Goal: Communication & Community: Answer question/provide support

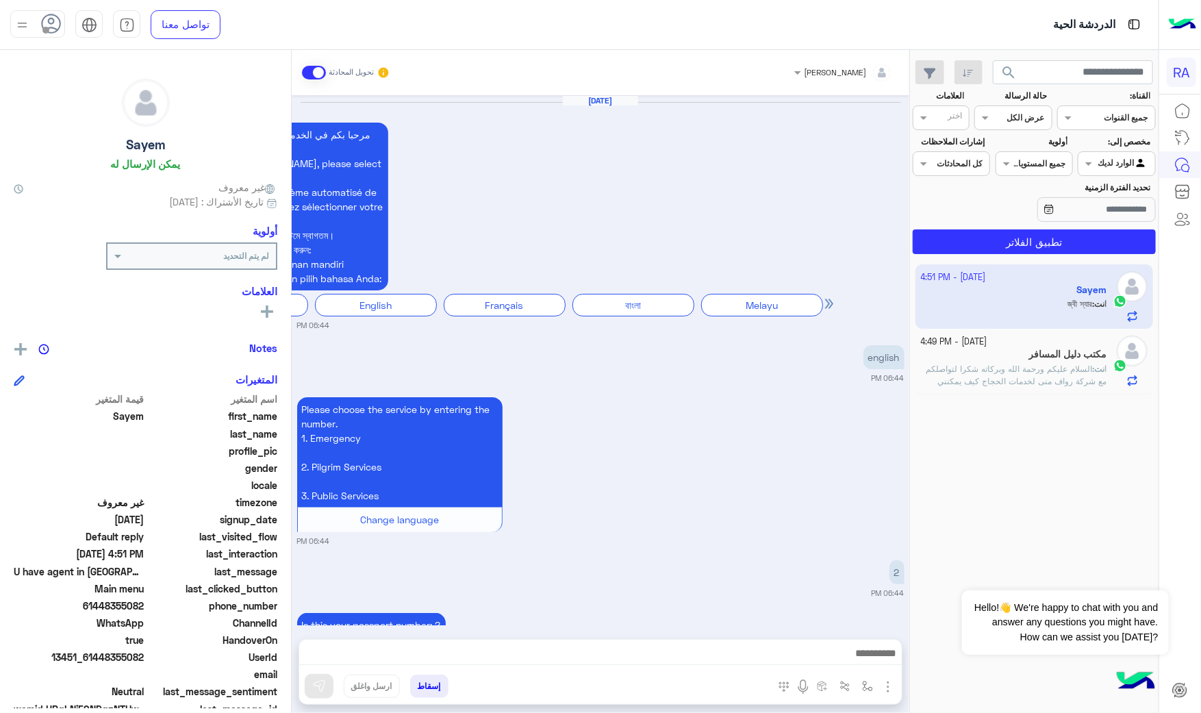
scroll to position [2624, 0]
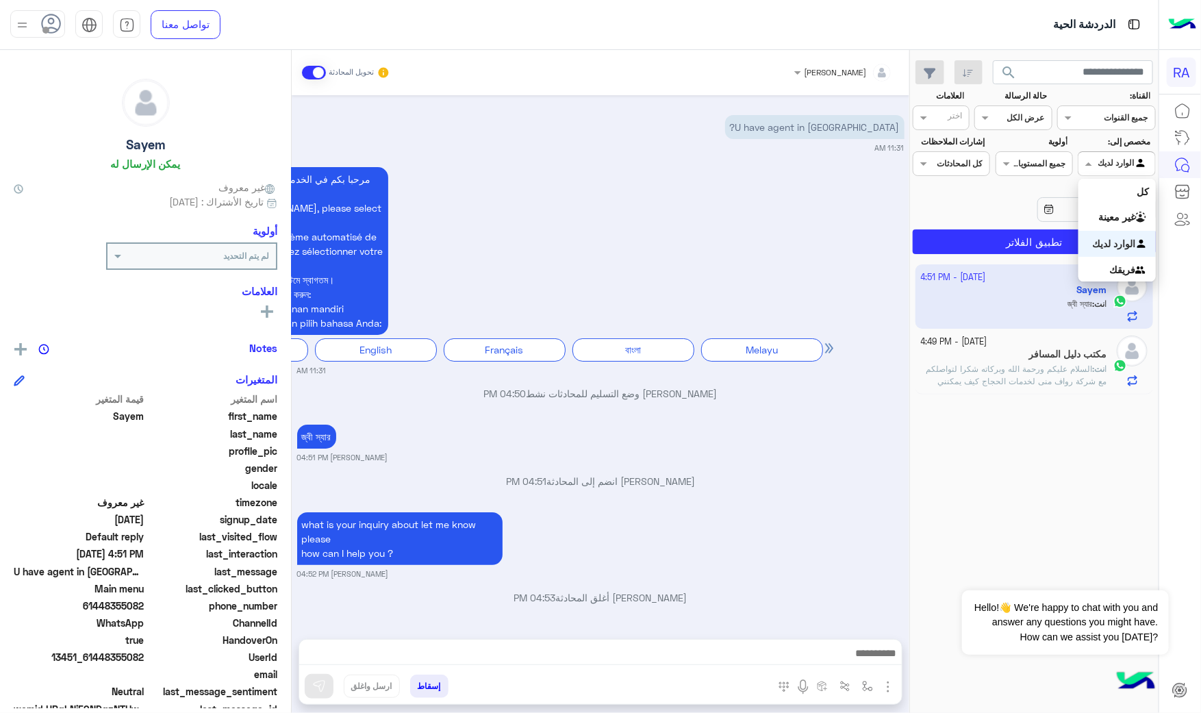
click at [1102, 160] on div at bounding box center [1116, 161] width 76 height 13
click at [298, 72] on div "[PERSON_NAME] تحويل المحادثة" at bounding box center [601, 72] width 618 height 45
click at [314, 74] on span at bounding box center [314, 73] width 24 height 14
click at [1010, 390] on div "[DATE] - 4:49 PM مكتب دليل المسافر انت : السلام عليكم ورحمة الله وبركاته شكرا ل…" at bounding box center [1034, 361] width 238 height 65
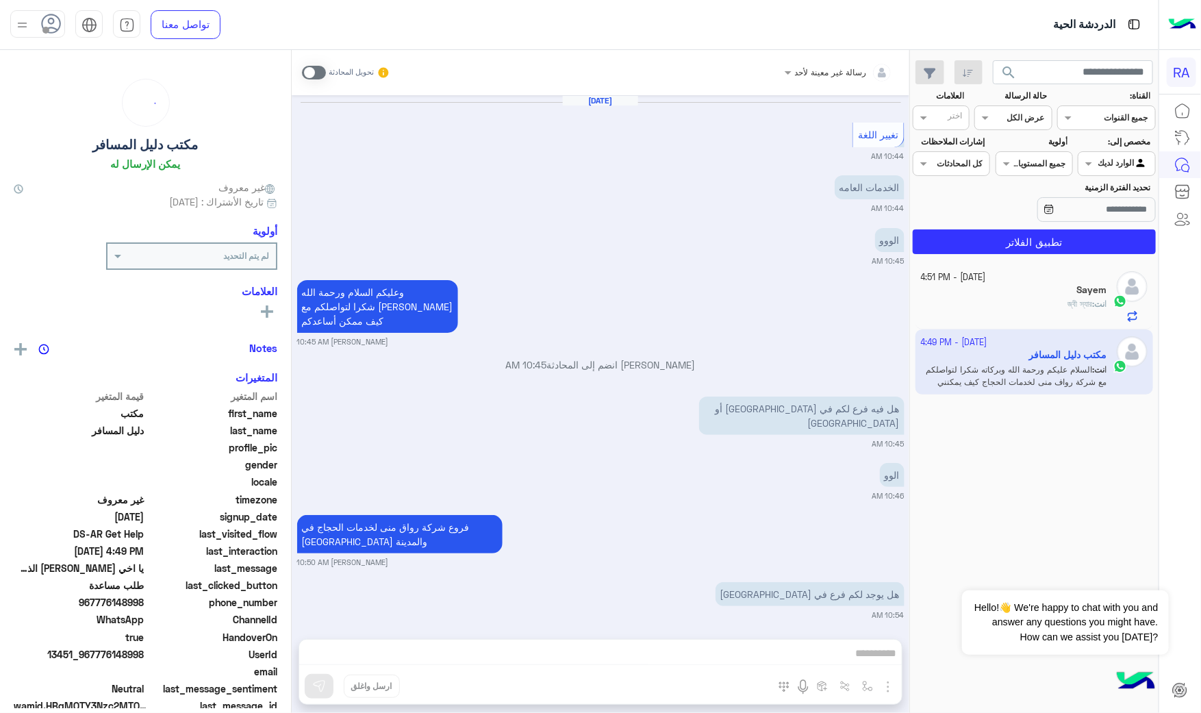
scroll to position [1435, 0]
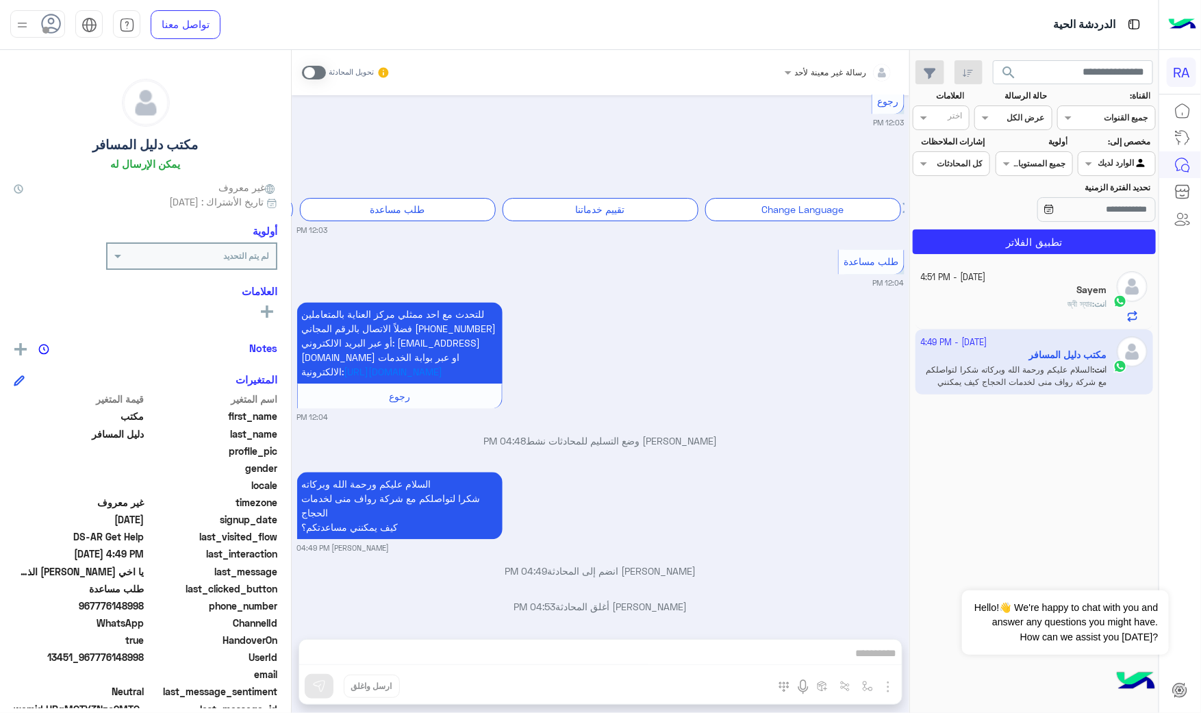
click at [1000, 303] on div "انت : জ্বী স্যার" at bounding box center [1014, 310] width 186 height 24
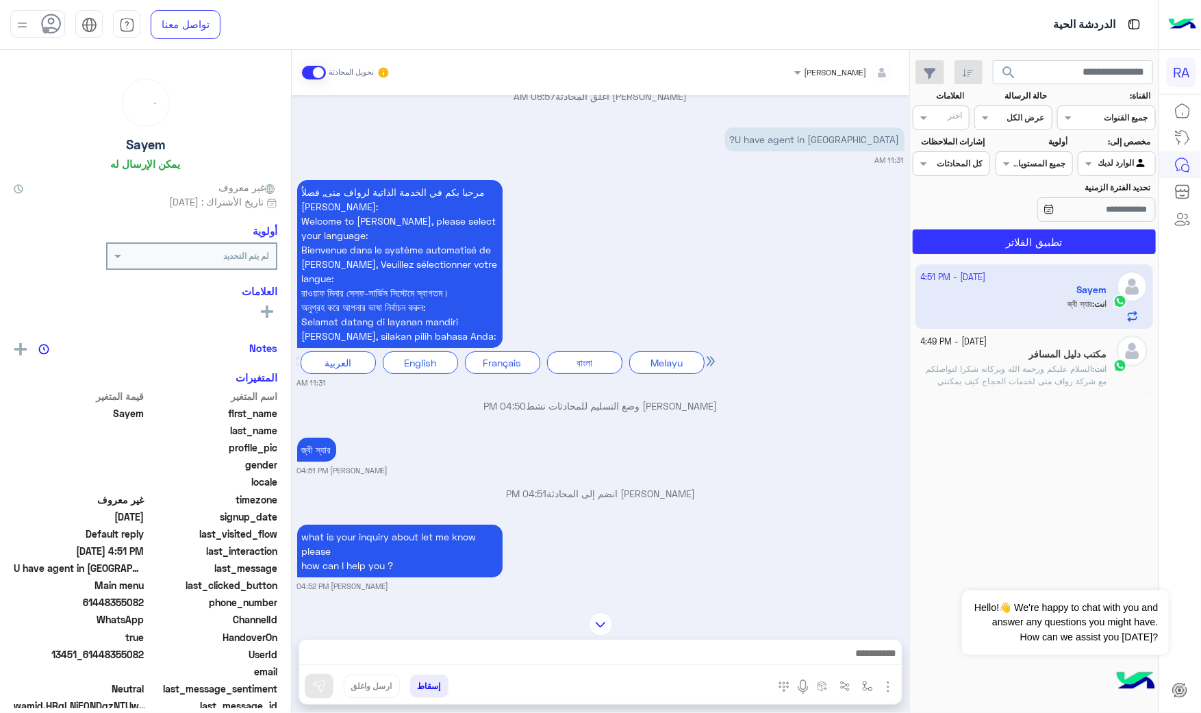
scroll to position [2456, 0]
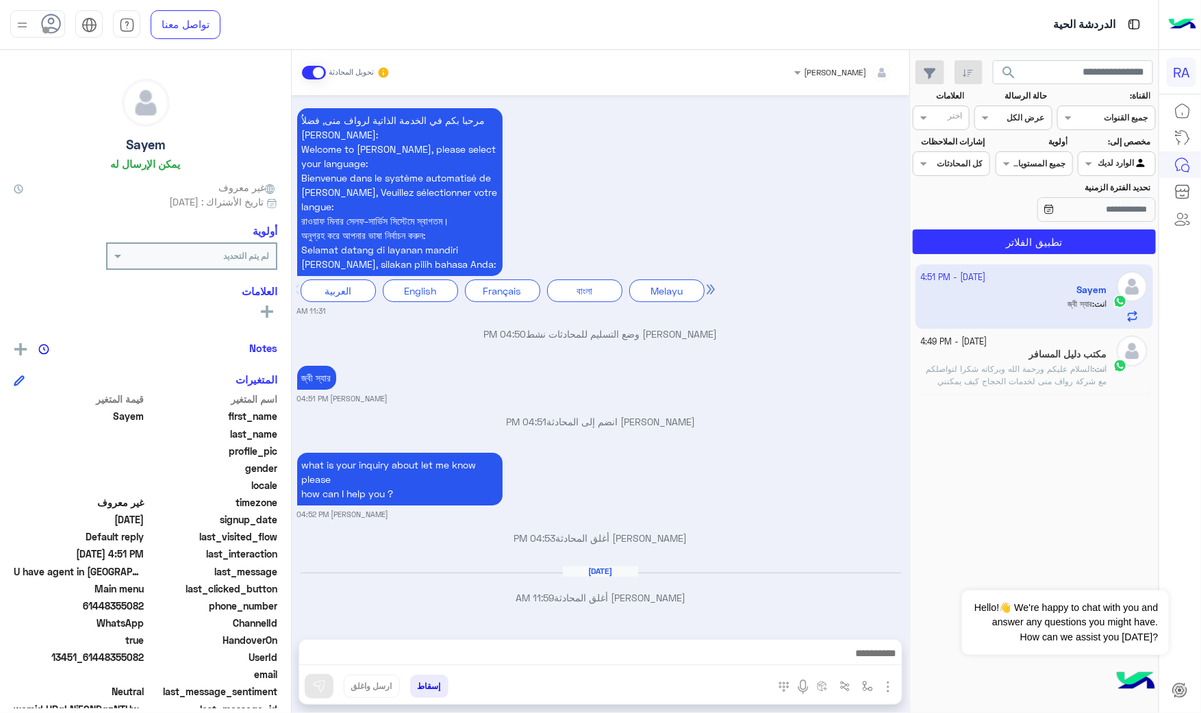
click at [305, 74] on span at bounding box center [314, 73] width 24 height 14
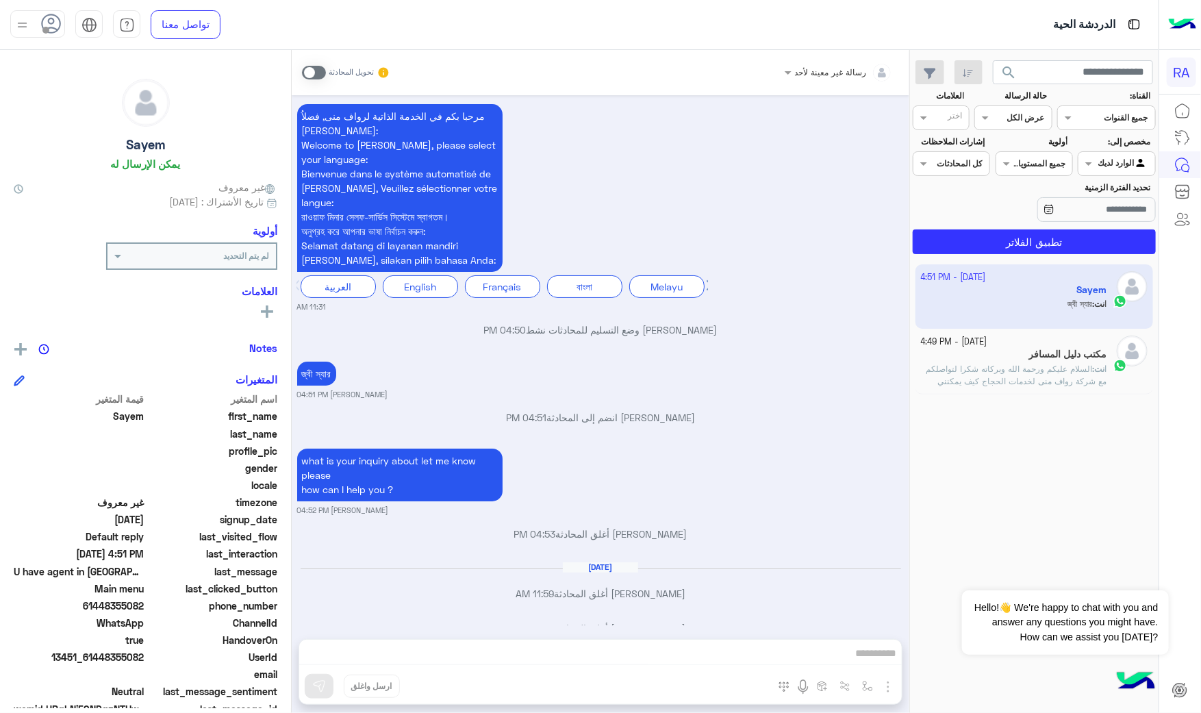
scroll to position [2492, 0]
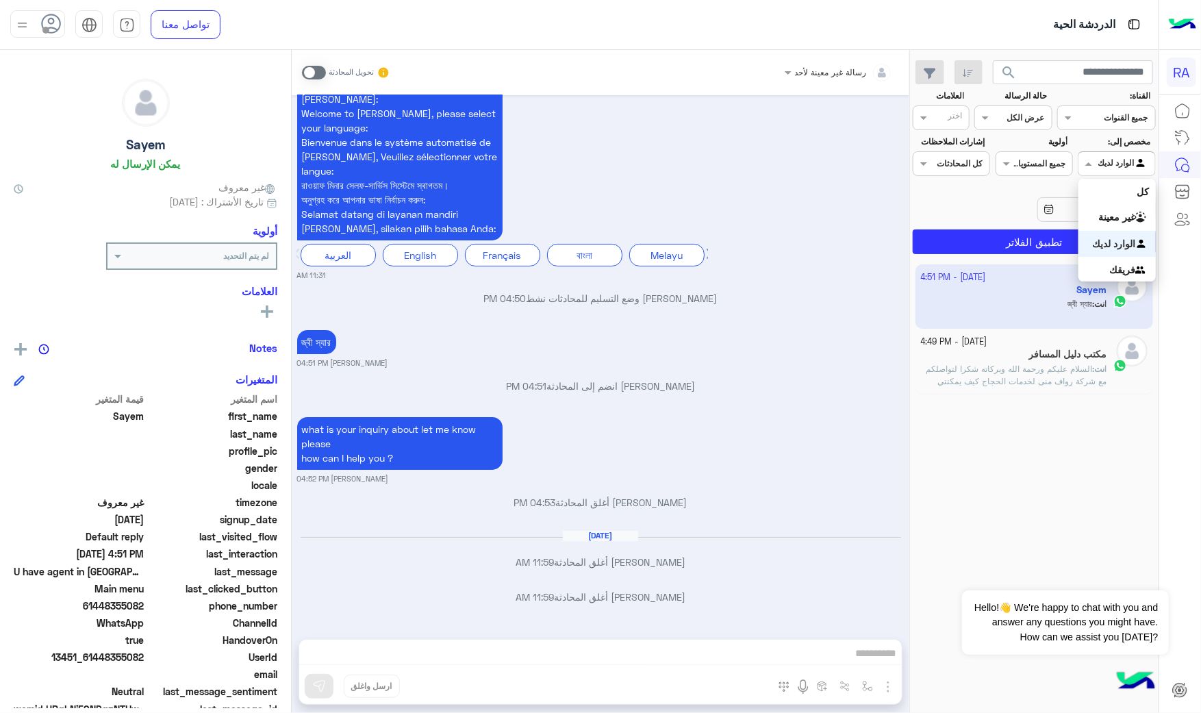
click at [1132, 162] on input "text" at bounding box center [1132, 162] width 31 height 12
click at [1117, 220] on b "غير معينة" at bounding box center [1116, 217] width 37 height 12
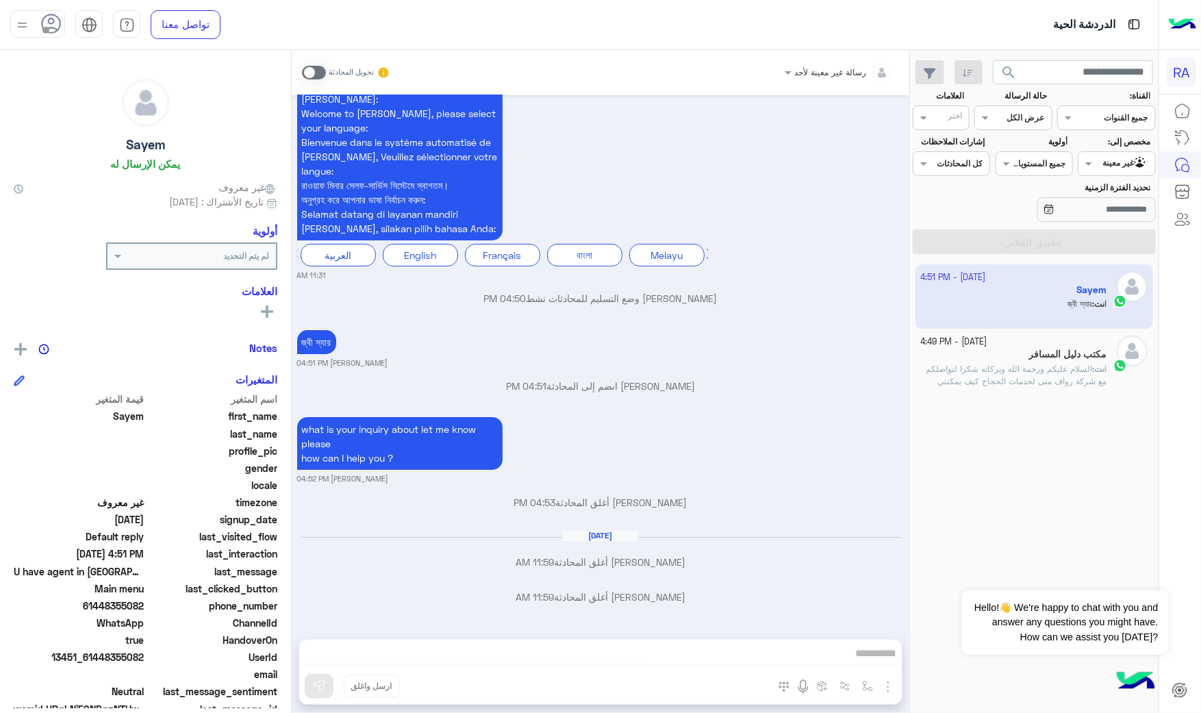
click at [1117, 227] on section "القناة: القناه جميع القنوات حالة الرسالة القناه عرض الكل العلامات اختر مخصص إلى…" at bounding box center [1034, 172] width 228 height 164
click at [1117, 167] on input "text" at bounding box center [1132, 162] width 31 height 12
click at [1119, 231] on div "الوارد لديك" at bounding box center [1116, 244] width 77 height 27
click at [1119, 231] on button "تطبيق الفلاتر" at bounding box center [1034, 241] width 243 height 25
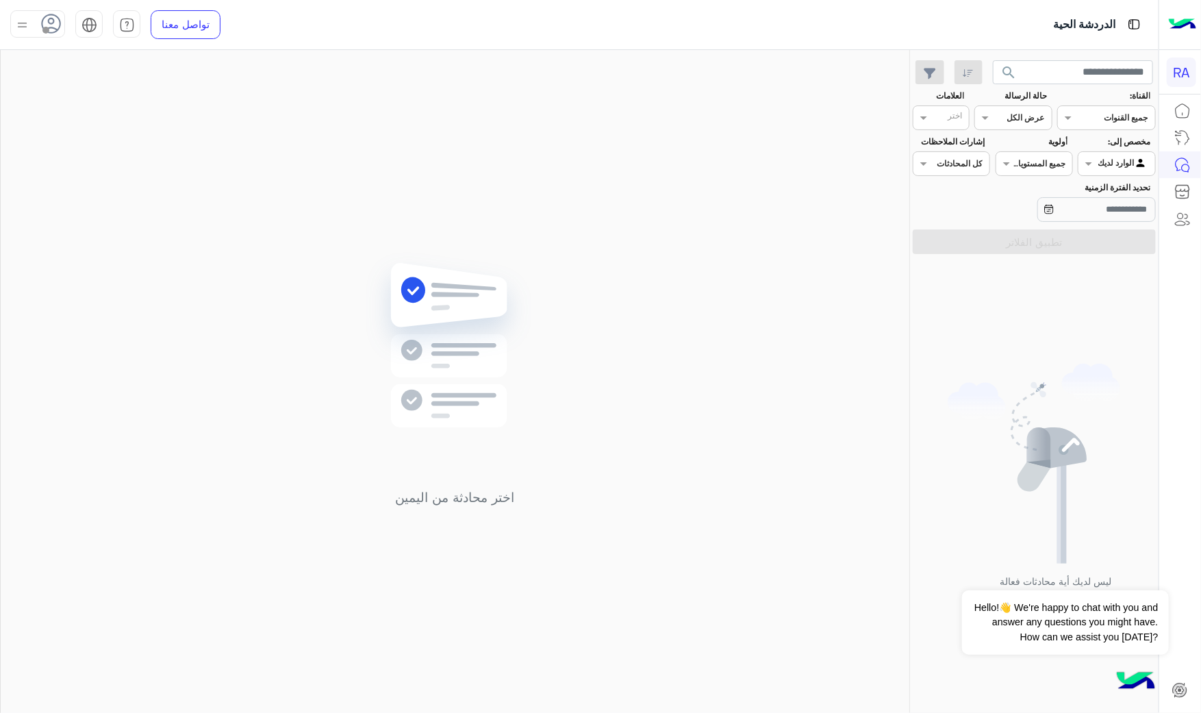
click at [1110, 168] on div at bounding box center [1116, 161] width 76 height 13
click at [1110, 224] on div "غير معينة" at bounding box center [1116, 217] width 77 height 27
click at [1110, 236] on button "تطبيق الفلاتر" at bounding box center [1034, 241] width 243 height 25
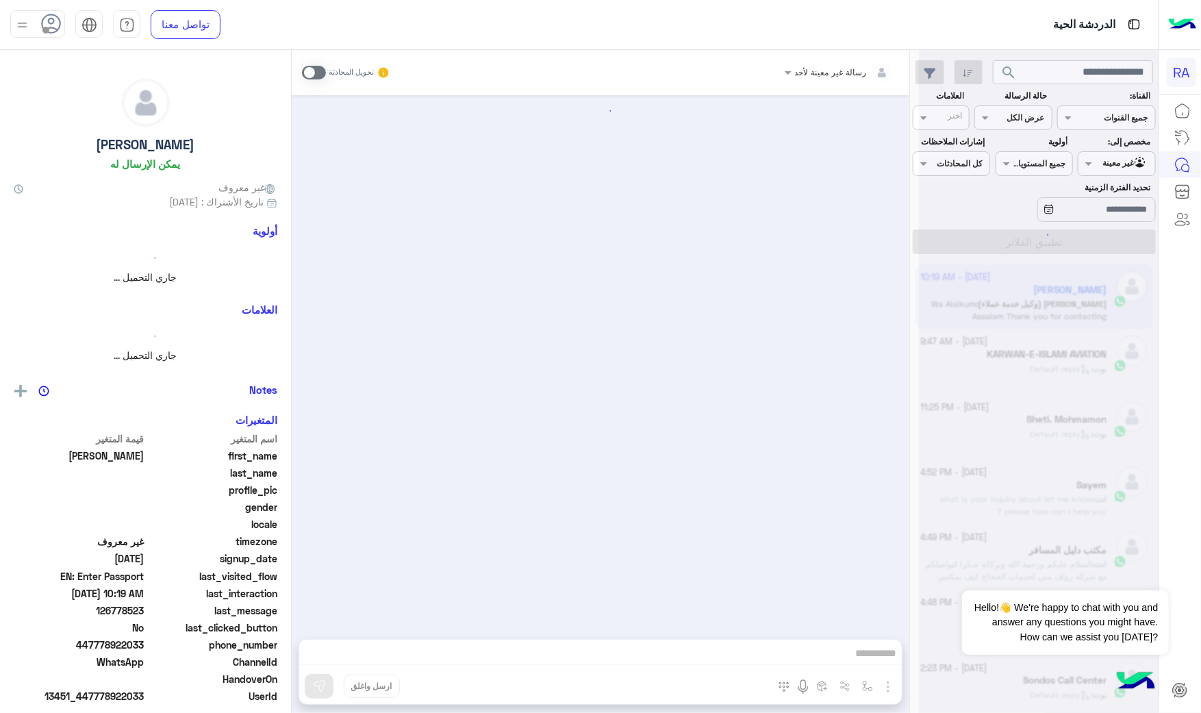
scroll to position [1237, 0]
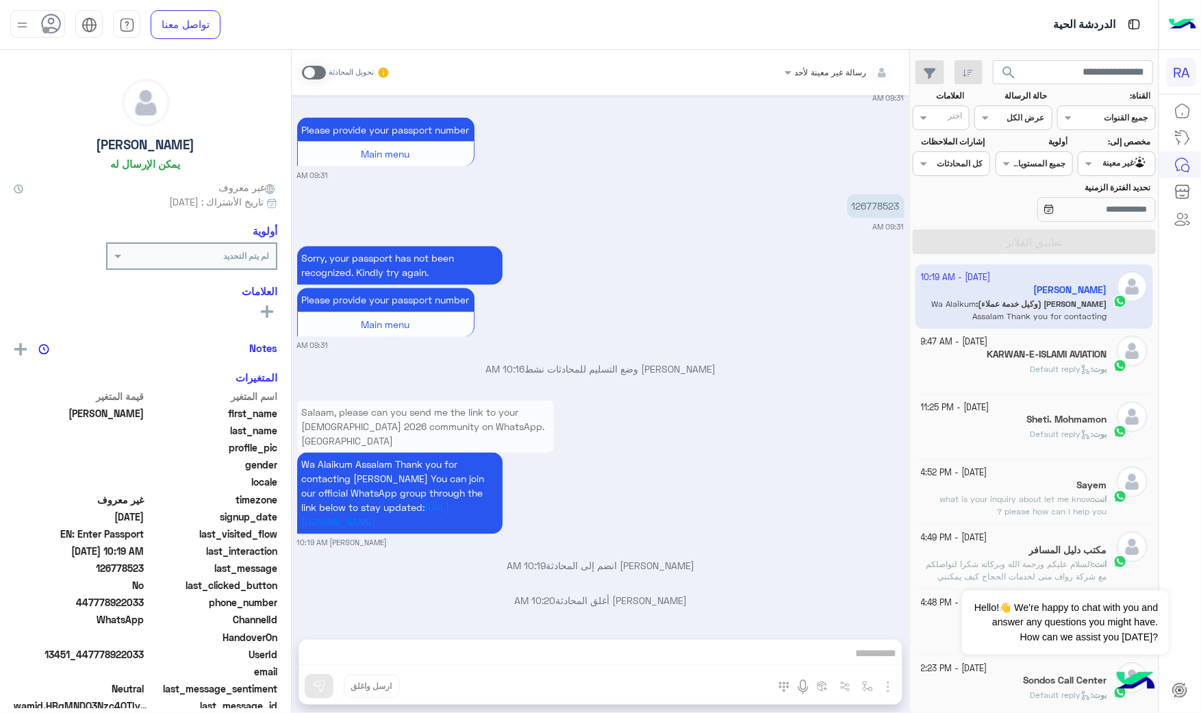
click at [1075, 361] on div "KARWAN-E-ISLAMI AVIATION" at bounding box center [1014, 355] width 186 height 14
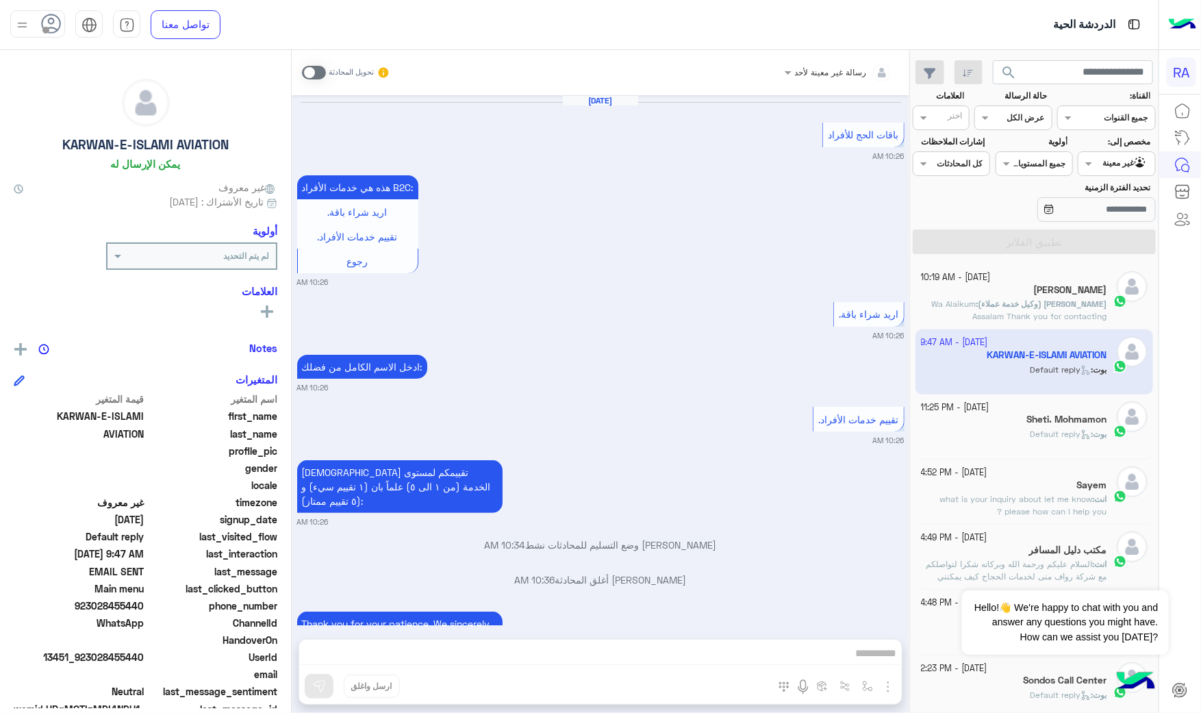
scroll to position [2534, 0]
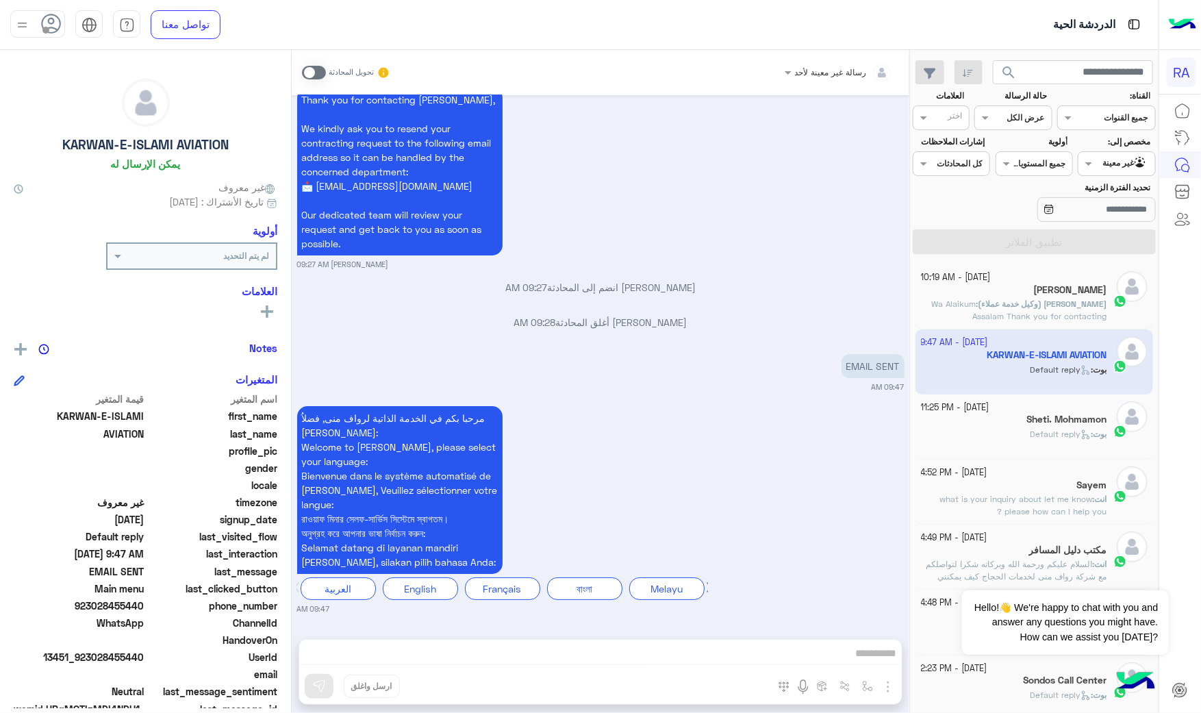
click at [1076, 309] on span "[PERSON_NAME] (وكيل خدمة عملاء)" at bounding box center [1042, 303] width 129 height 10
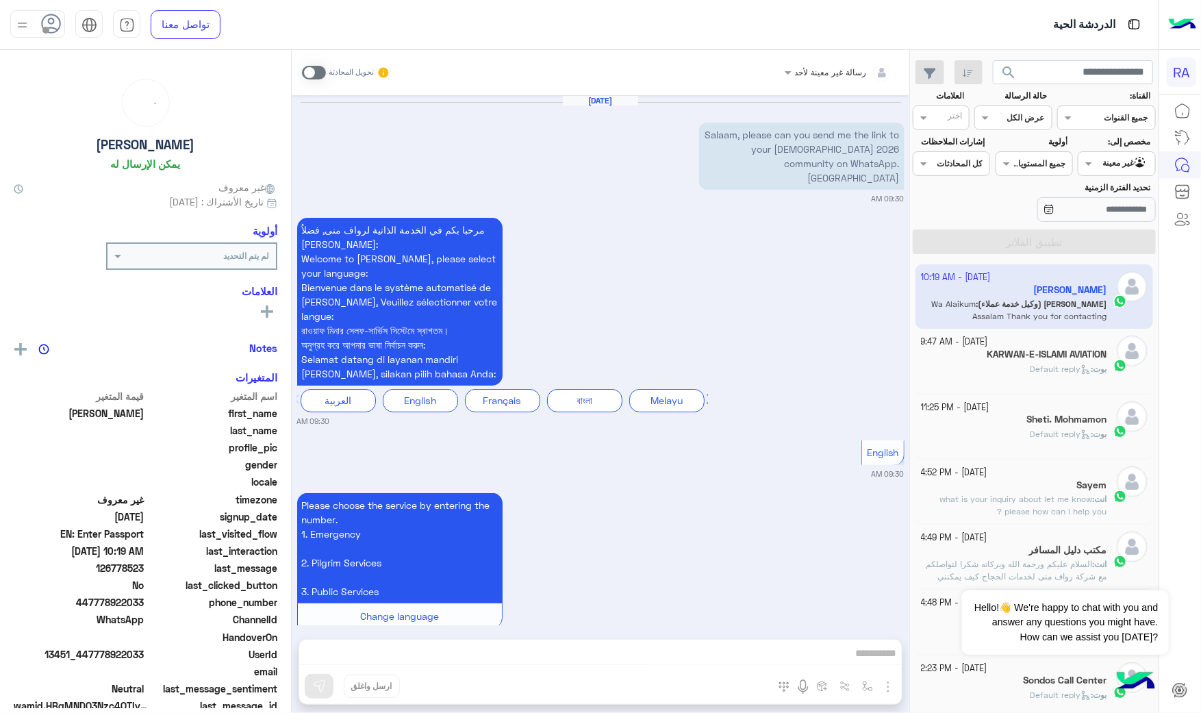
scroll to position [1237, 0]
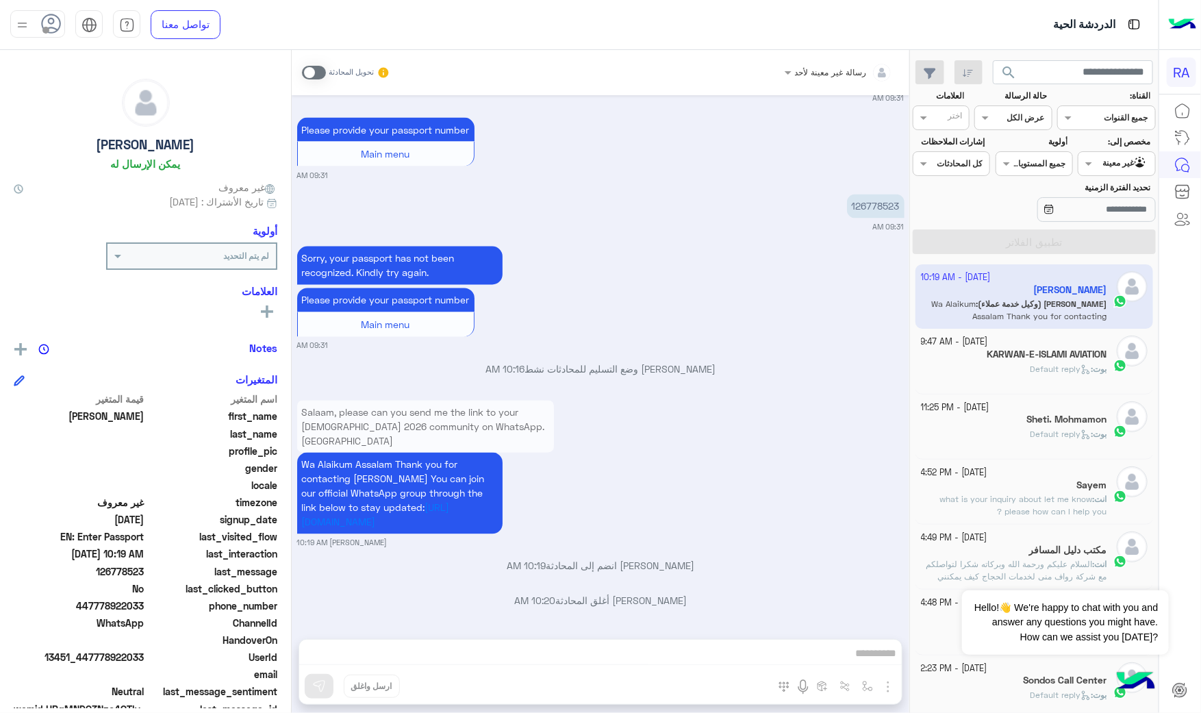
click at [1028, 351] on h5 "KARWAN-E-ISLAMI AVIATION" at bounding box center [1047, 354] width 120 height 12
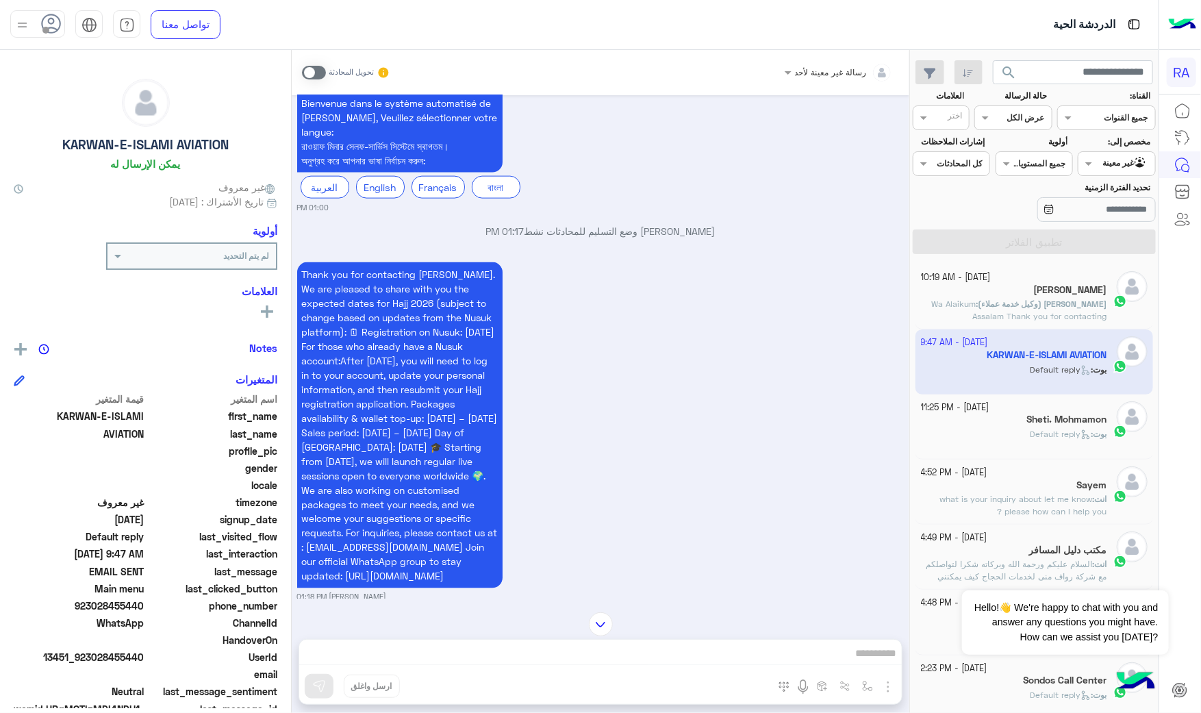
scroll to position [936, 0]
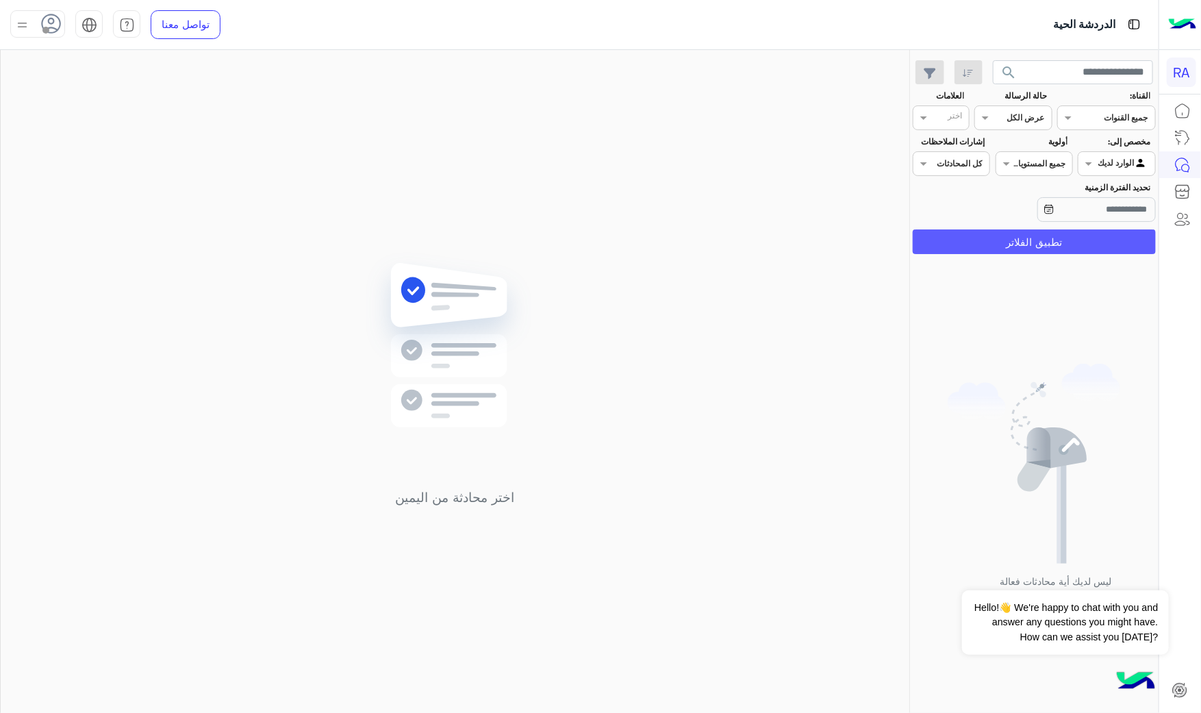
click at [1099, 237] on button "تطبيق الفلاتر" at bounding box center [1034, 241] width 243 height 25
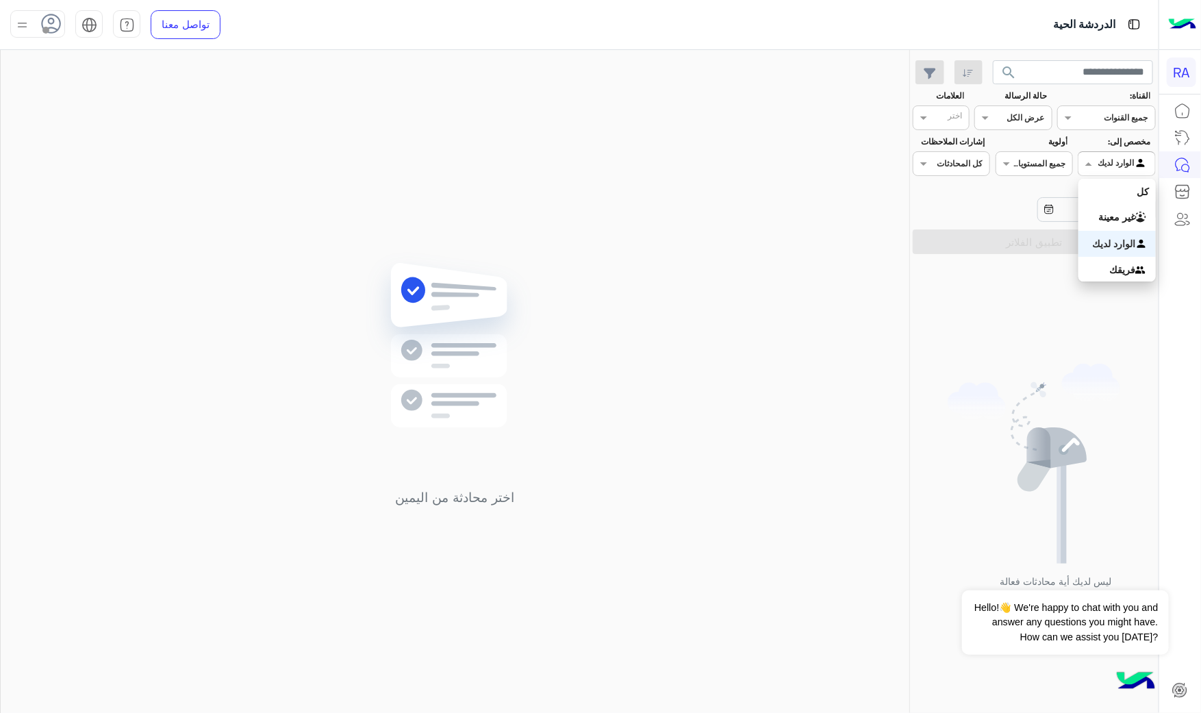
click at [1119, 167] on input "text" at bounding box center [1132, 162] width 31 height 12
click at [1119, 211] on b "غير معينة" at bounding box center [1116, 217] width 37 height 12
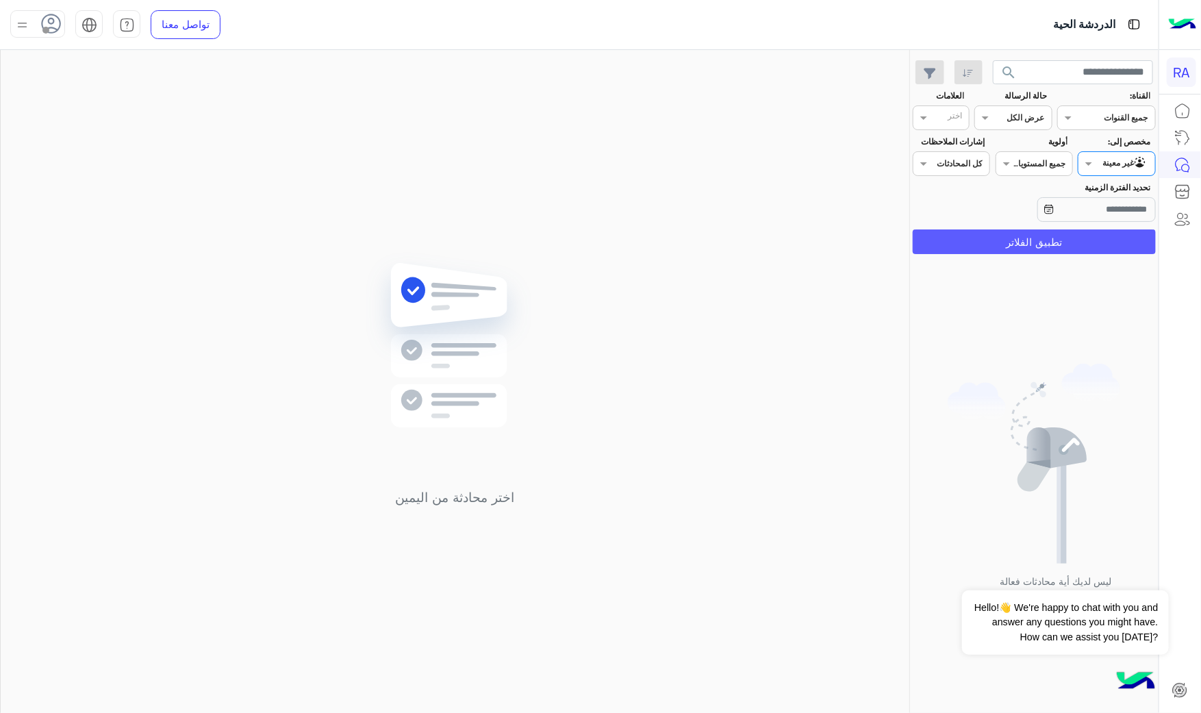
click at [1118, 242] on button "تطبيق الفلاتر" at bounding box center [1034, 241] width 243 height 25
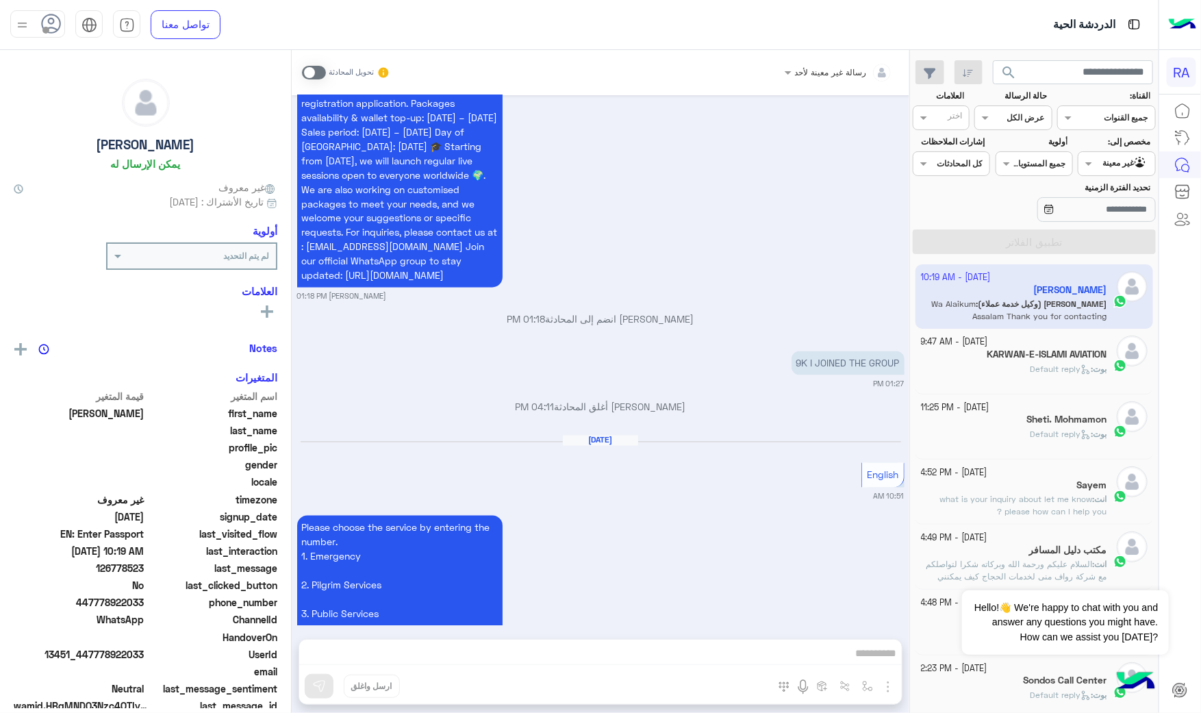
scroll to position [4276, 0]
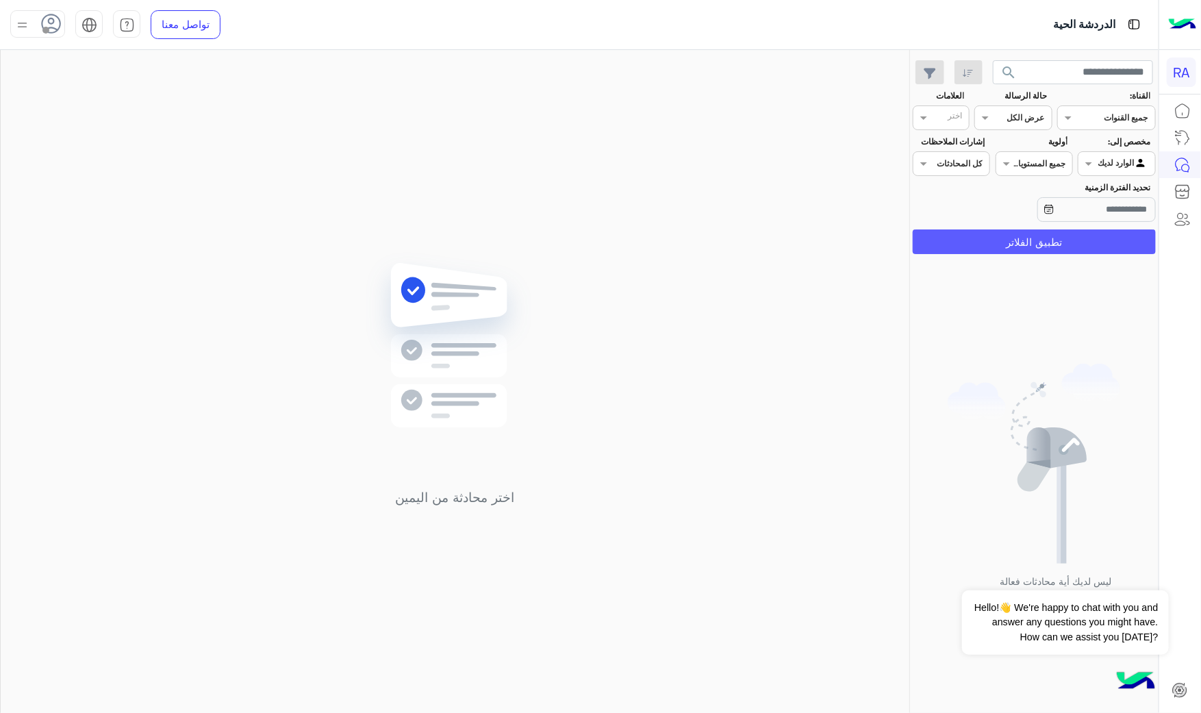
click at [1037, 236] on button "تطبيق الفلاتر" at bounding box center [1034, 241] width 243 height 25
click at [1123, 161] on input "text" at bounding box center [1132, 162] width 31 height 12
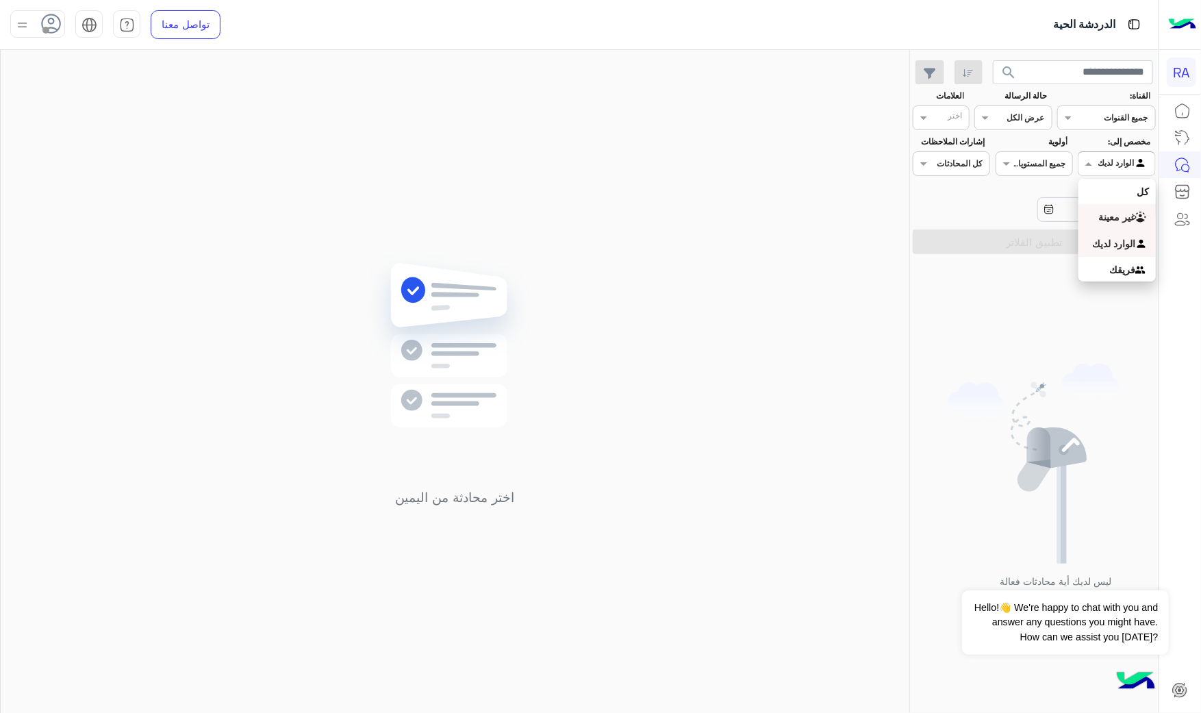
click at [1106, 212] on b "غير معينة" at bounding box center [1116, 217] width 37 height 12
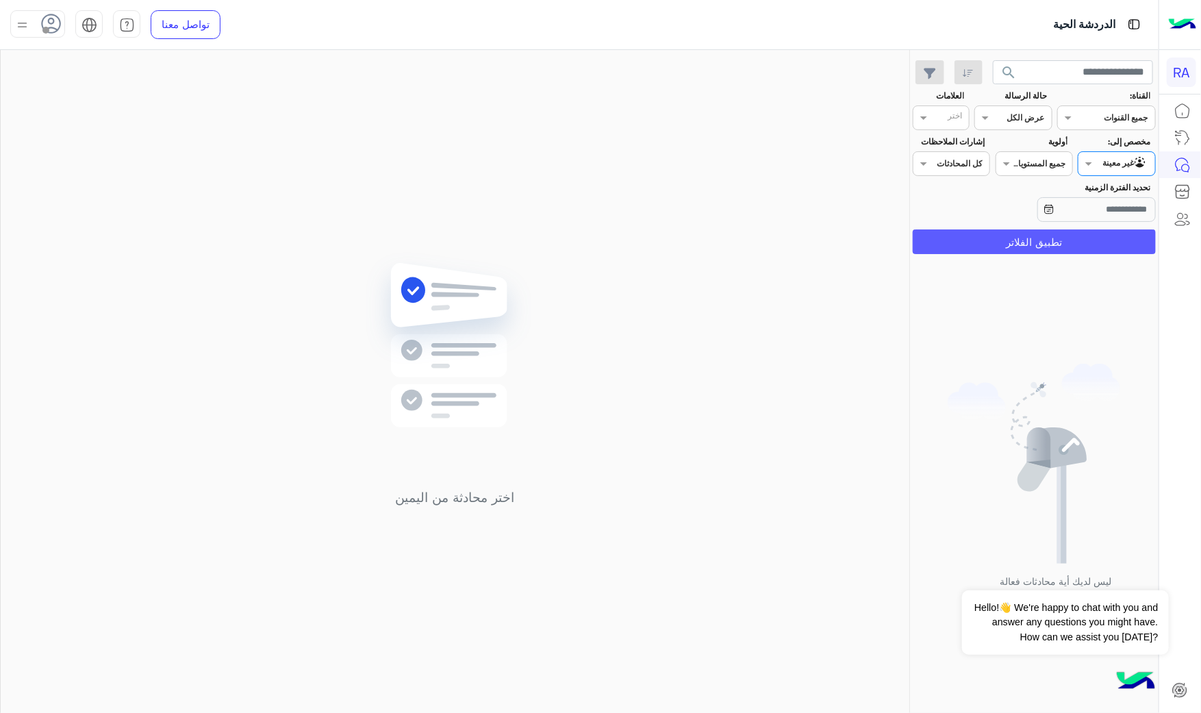
click at [1105, 254] on button "تطبيق الفلاتر" at bounding box center [1034, 241] width 243 height 25
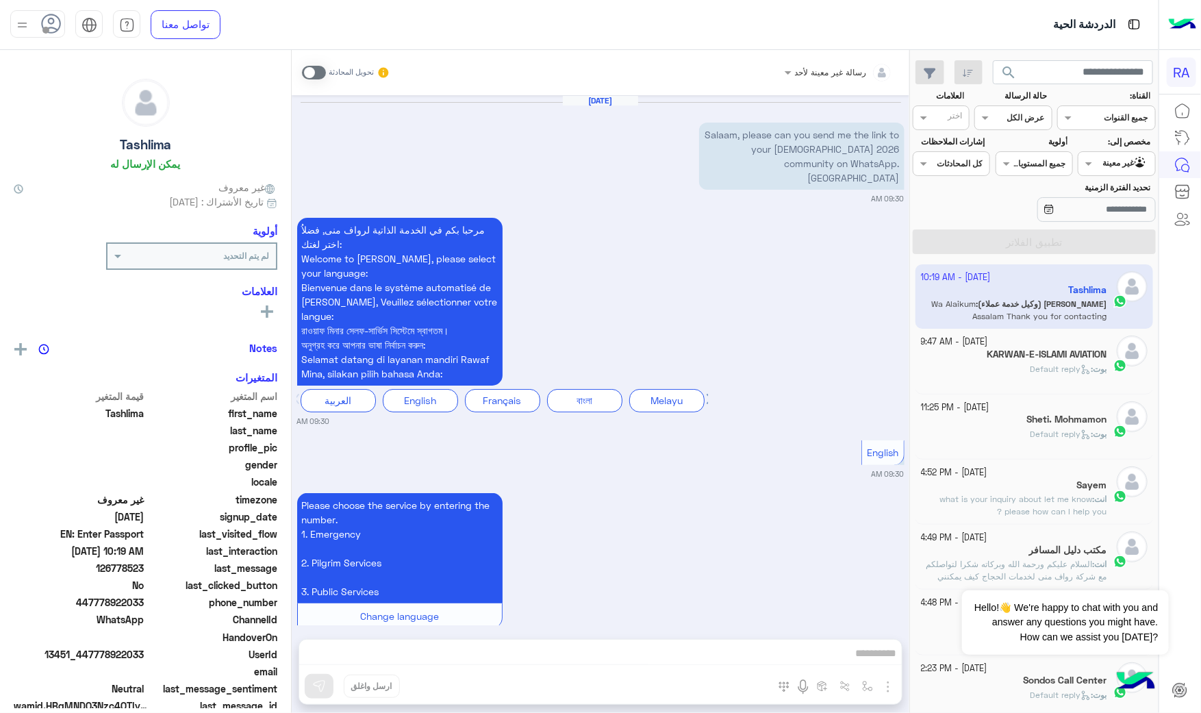
scroll to position [1237, 0]
